Goal: Task Accomplishment & Management: Manage account settings

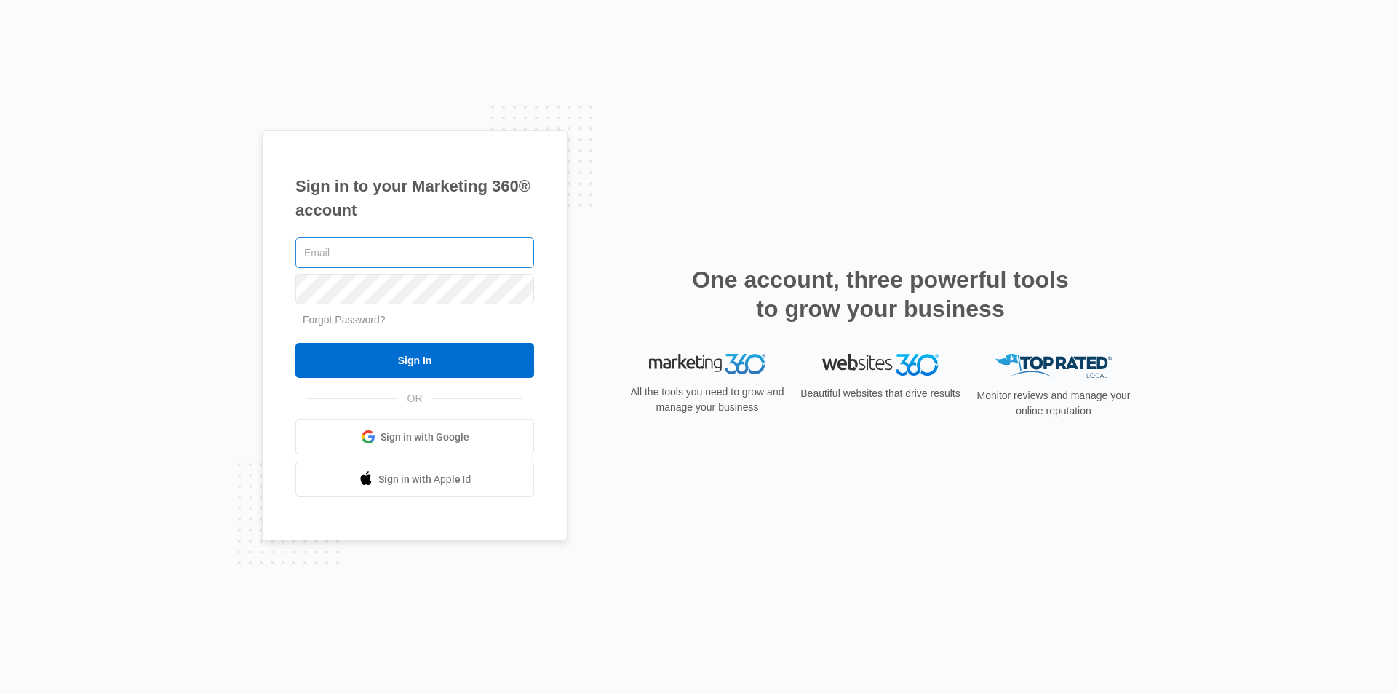
click at [360, 255] on input "text" at bounding box center [414, 252] width 239 height 31
type input "[EMAIL_ADDRESS][DOMAIN_NAME]"
click at [415, 366] on input "Sign In" at bounding box center [414, 360] width 239 height 35
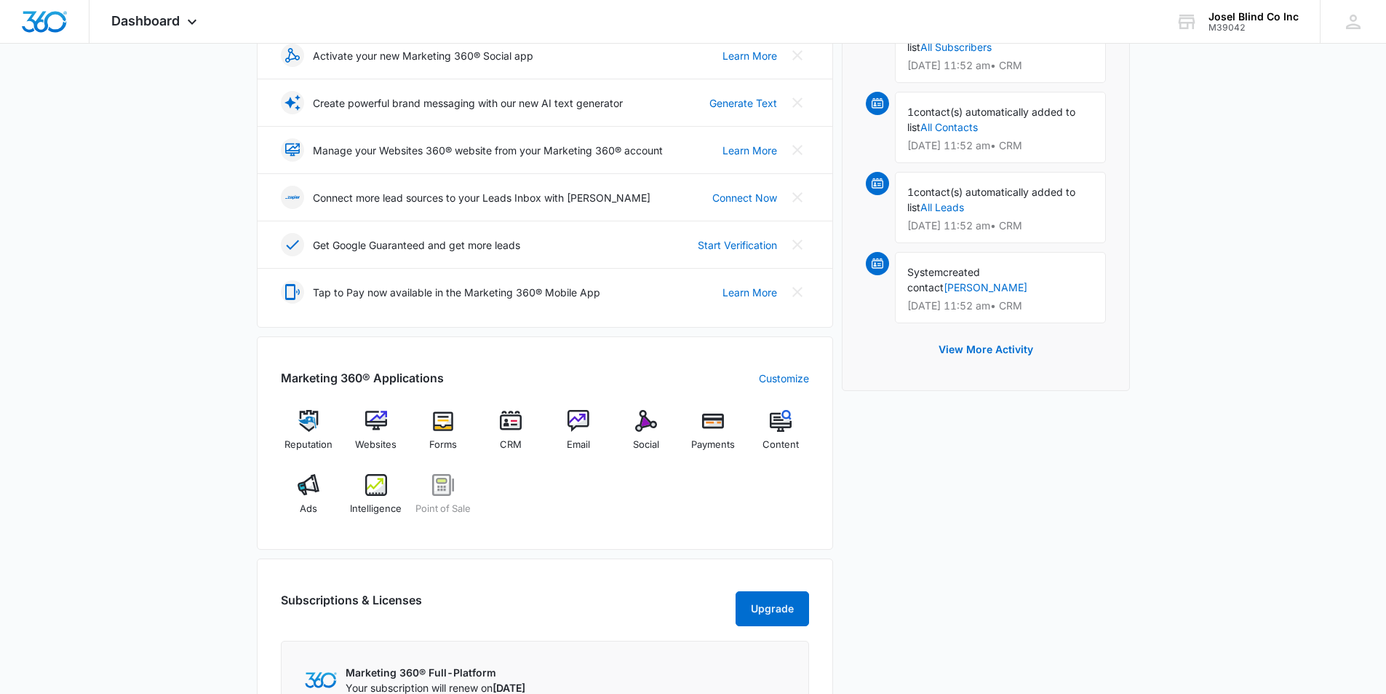
scroll to position [291, 0]
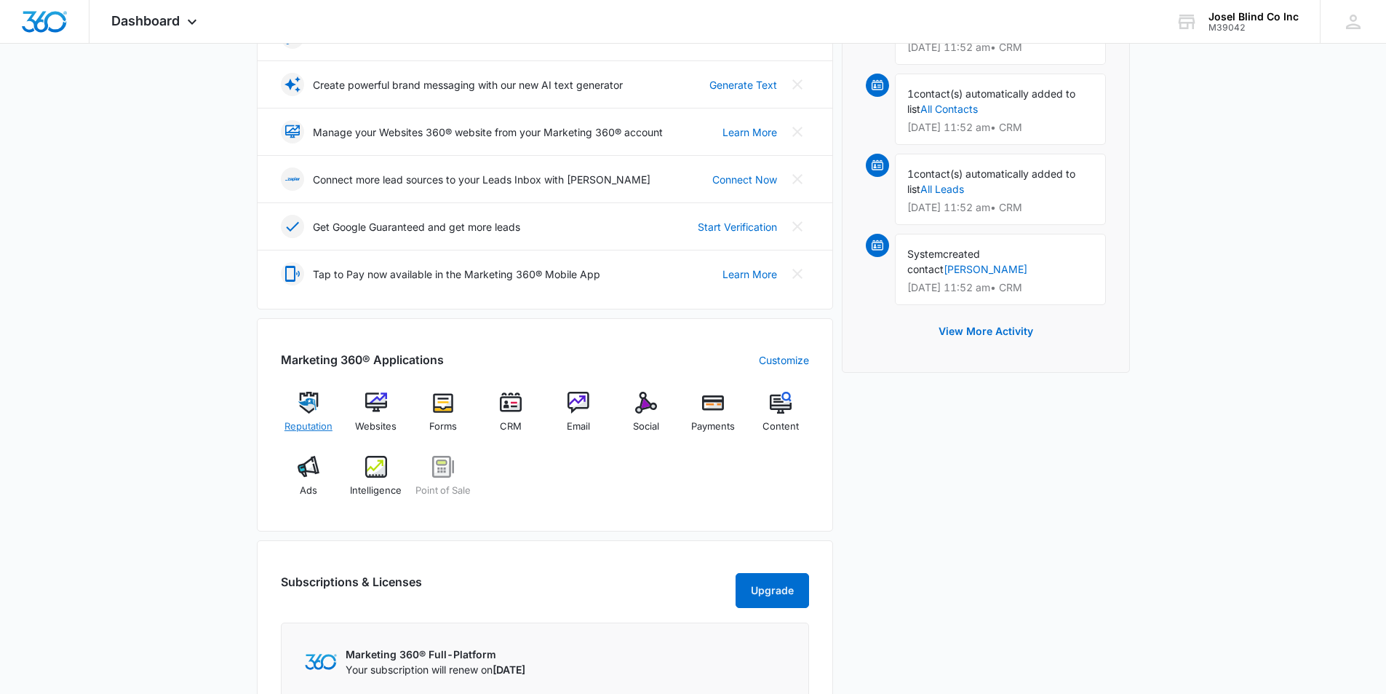
click at [306, 400] on img at bounding box center [309, 403] width 22 height 22
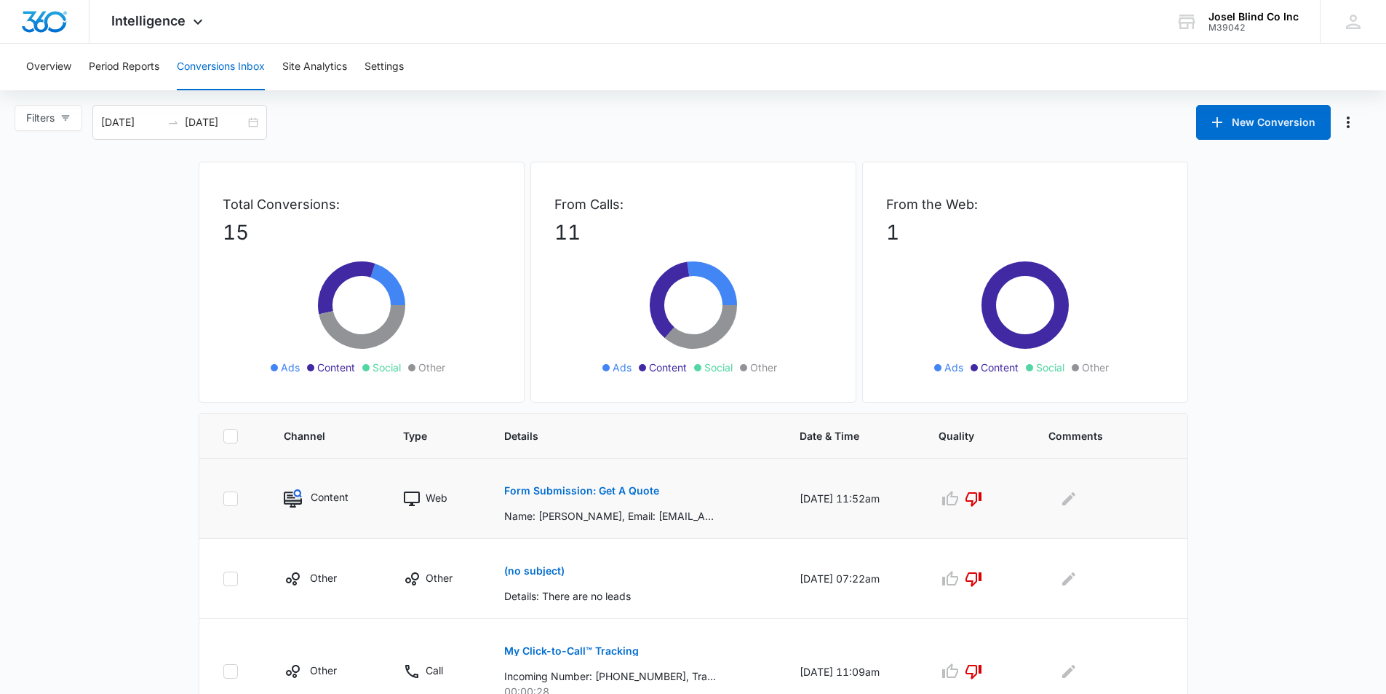
click at [627, 522] on p "Name: Harry, Email: rendavoux@yahoo.com, Phone: 2483206883, How can we help?: i…" at bounding box center [610, 515] width 212 height 15
click at [1068, 499] on icon "Edit Comments" at bounding box center [1068, 498] width 17 height 17
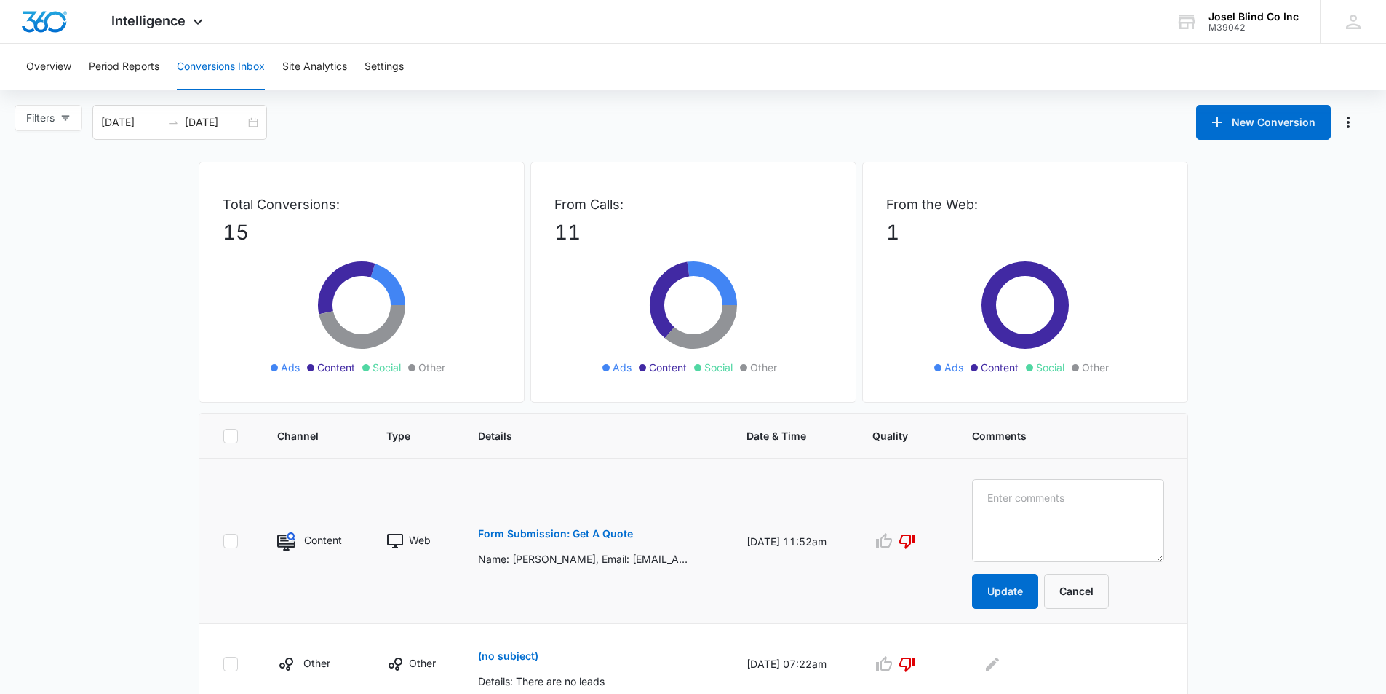
click at [1082, 596] on button "Cancel" at bounding box center [1076, 590] width 65 height 35
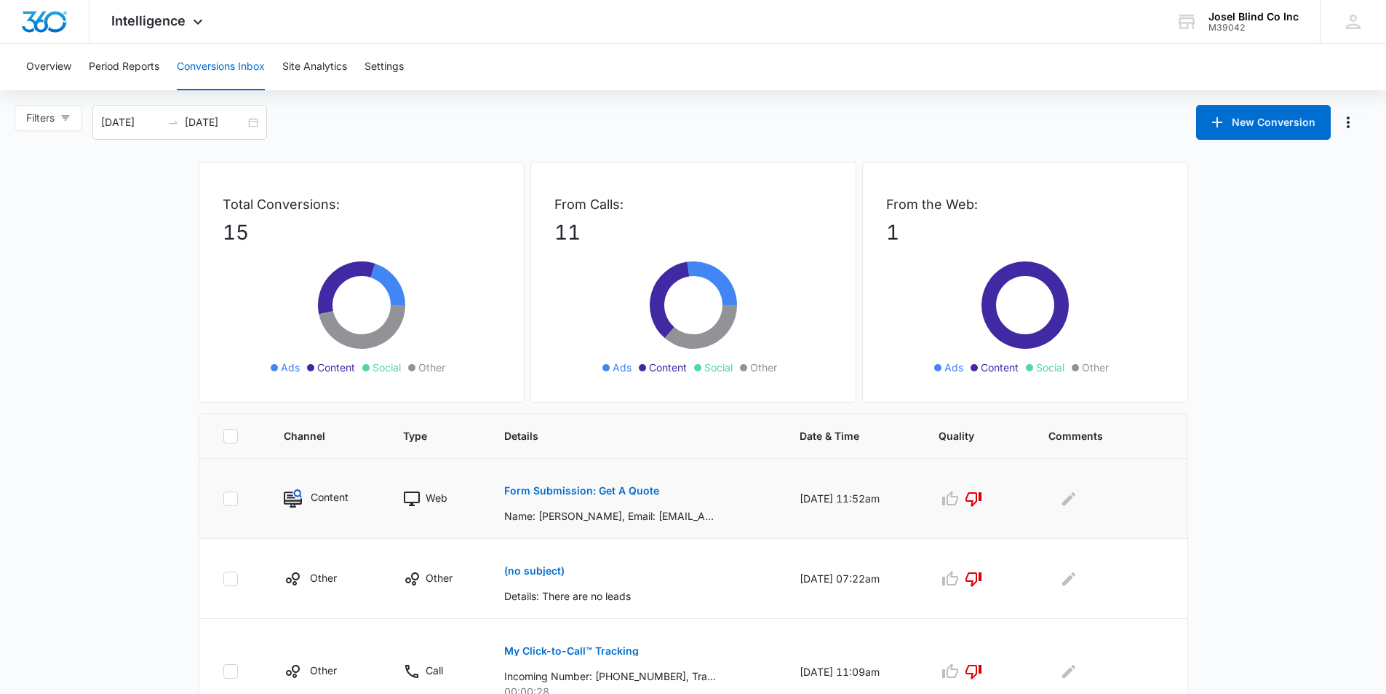
click at [226, 498] on icon at bounding box center [230, 498] width 13 height 13
click at [223, 498] on input "checkbox" at bounding box center [223, 498] width 1 height 1
click at [548, 493] on p "Form Submission: Get A Quote" at bounding box center [581, 490] width 155 height 10
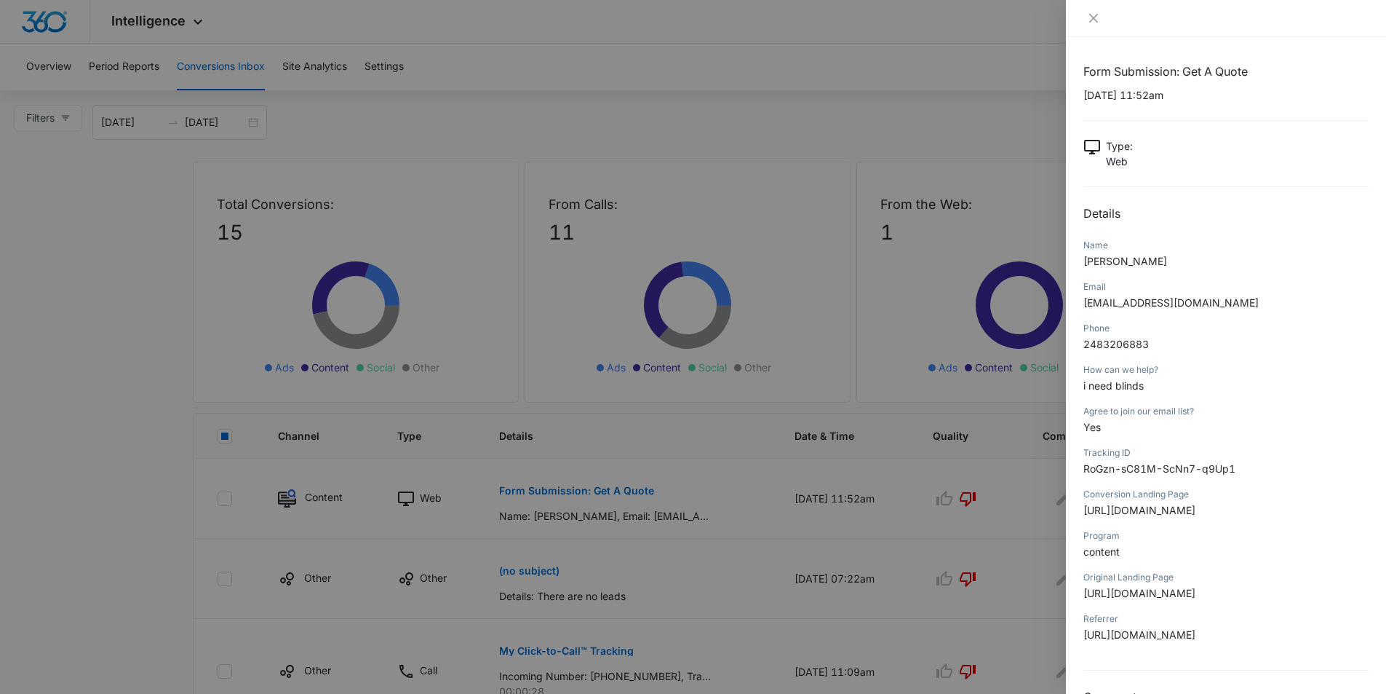
checkbox input "false"
click at [1093, 19] on icon "close" at bounding box center [1093, 18] width 9 height 9
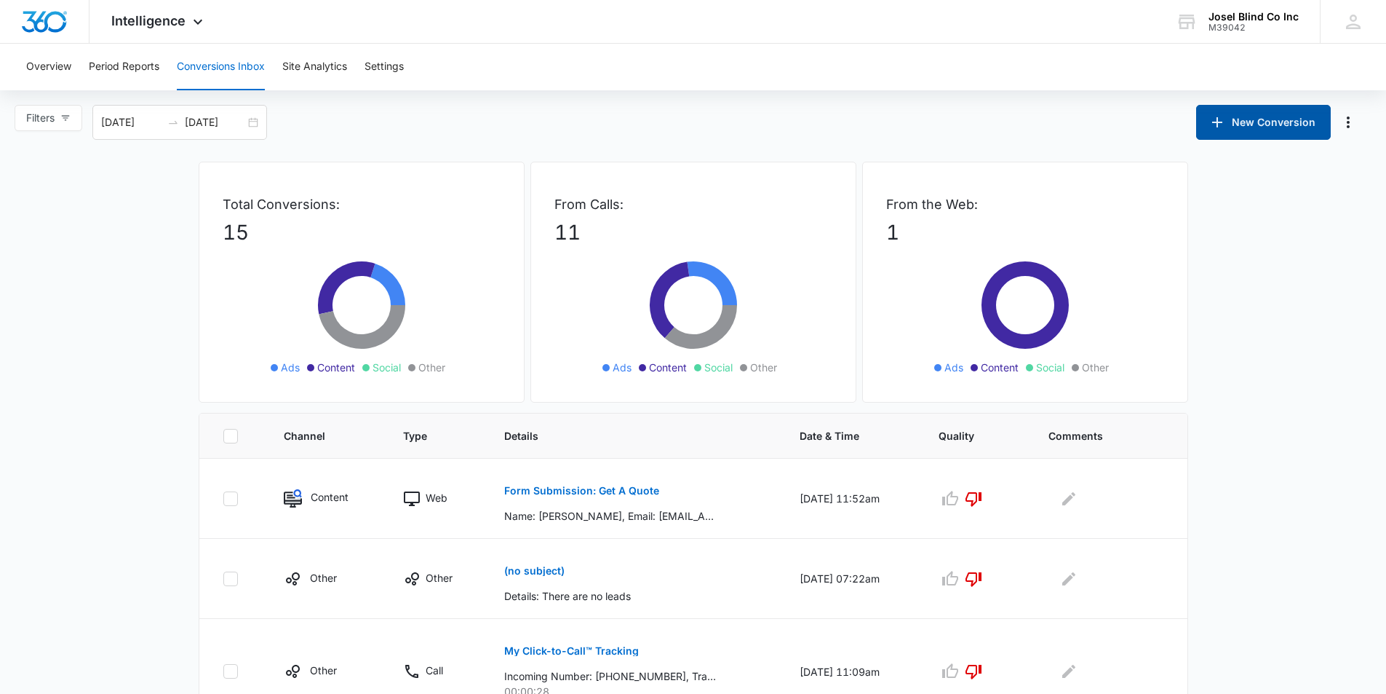
click at [1252, 116] on button "New Conversion" at bounding box center [1263, 122] width 135 height 35
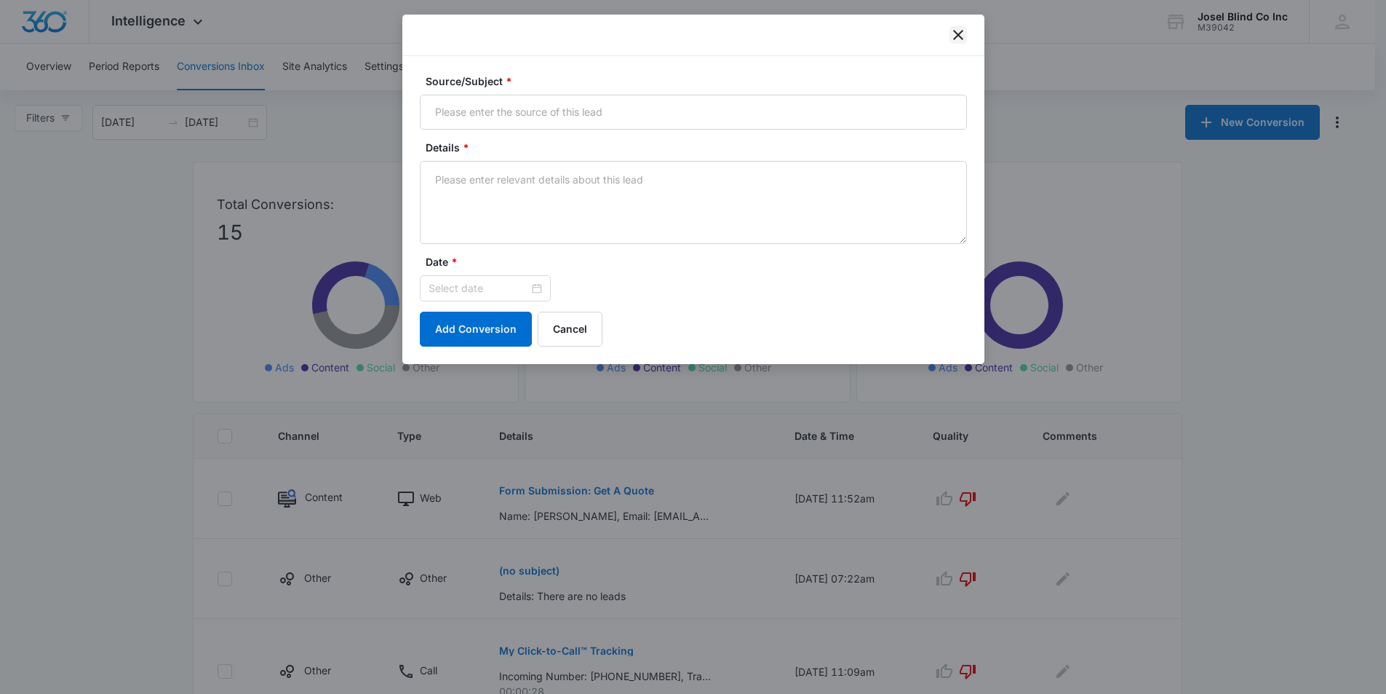
click at [958, 30] on icon "close" at bounding box center [958, 34] width 17 height 17
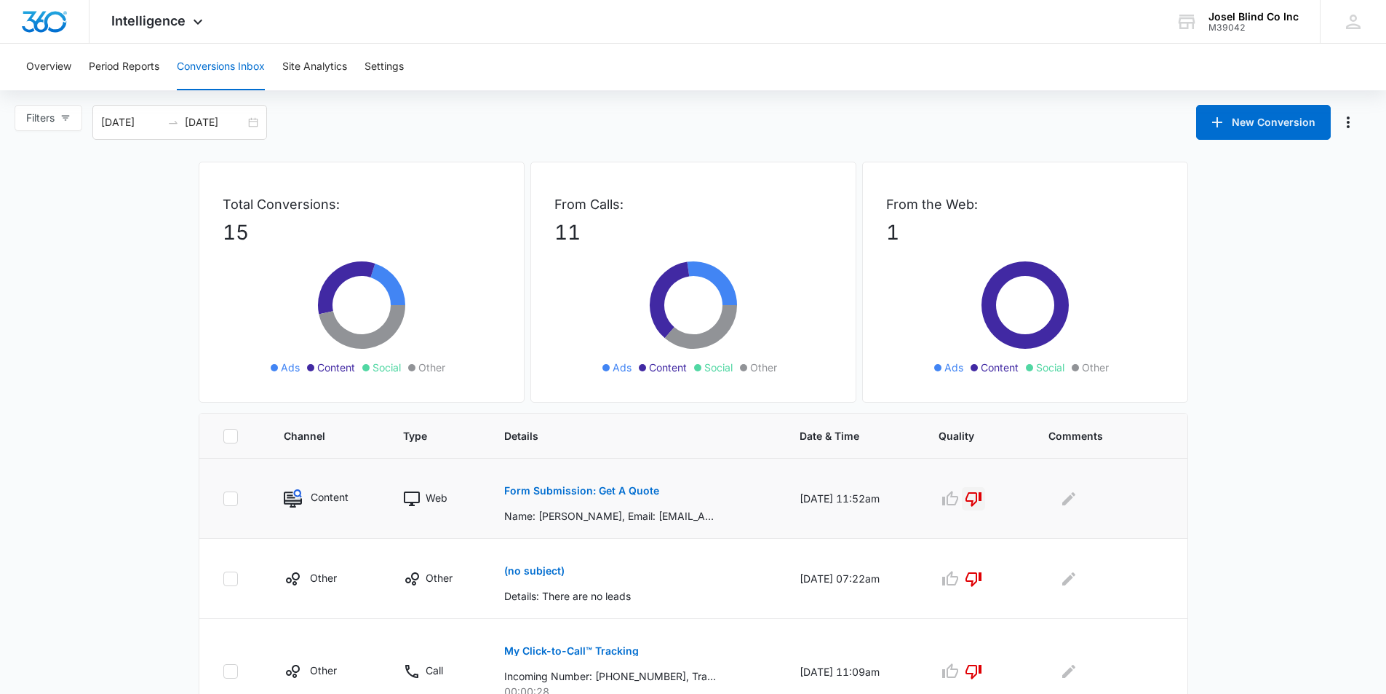
click at [977, 496] on icon "button" at bounding box center [973, 498] width 17 height 17
click at [982, 497] on icon "button" at bounding box center [974, 499] width 16 height 15
